Goal: Find specific page/section: Locate a particular part of the current website

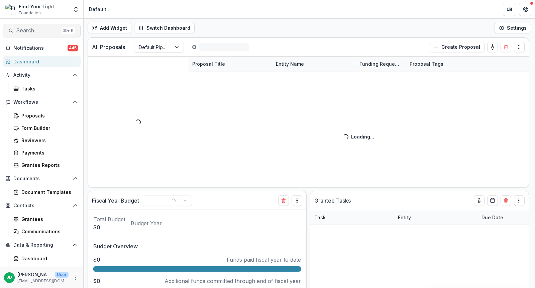
click at [25, 29] on span "Search..." at bounding box center [37, 30] width 42 height 6
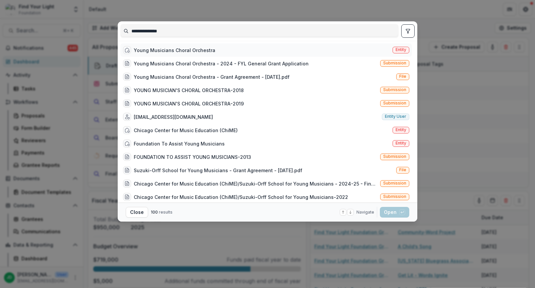
type input "**********"
click at [148, 47] on div "Young Musicians Choral Orchestra" at bounding box center [175, 50] width 82 height 7
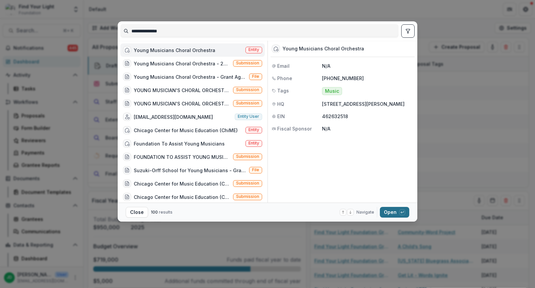
click at [390, 213] on button "Open with enter key" at bounding box center [394, 212] width 29 height 11
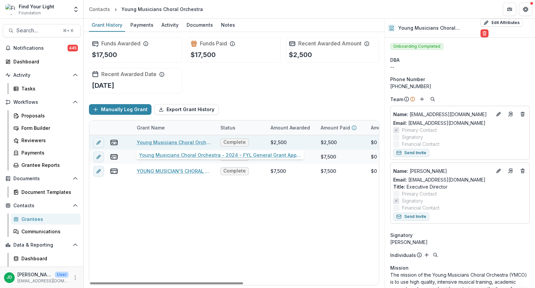
click at [171, 140] on link "Young Musicians Choral Orchestra - 2024 - FYL General Grant Application" at bounding box center [175, 142] width 76 height 7
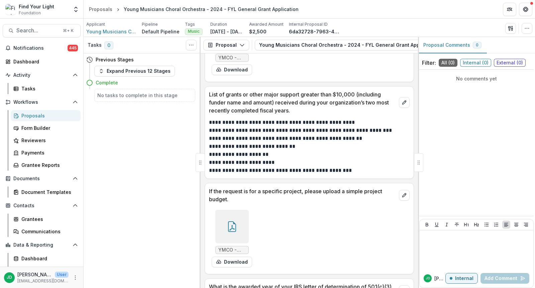
scroll to position [2301, 0]
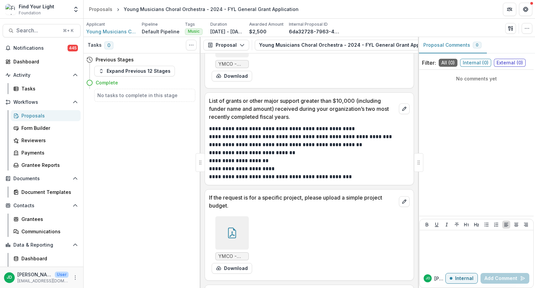
click at [230, 228] on icon at bounding box center [232, 233] width 11 height 11
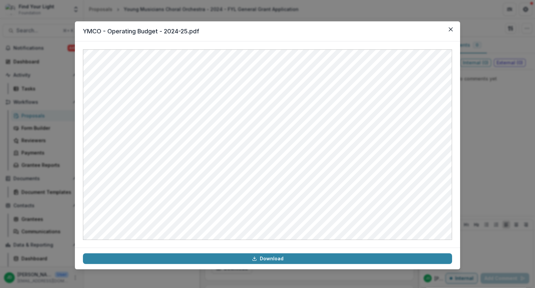
click at [138, 32] on header "YMCO - Operating Budget - 2024-25.pdf" at bounding box center [267, 31] width 385 height 20
